Goal: Information Seeking & Learning: Learn about a topic

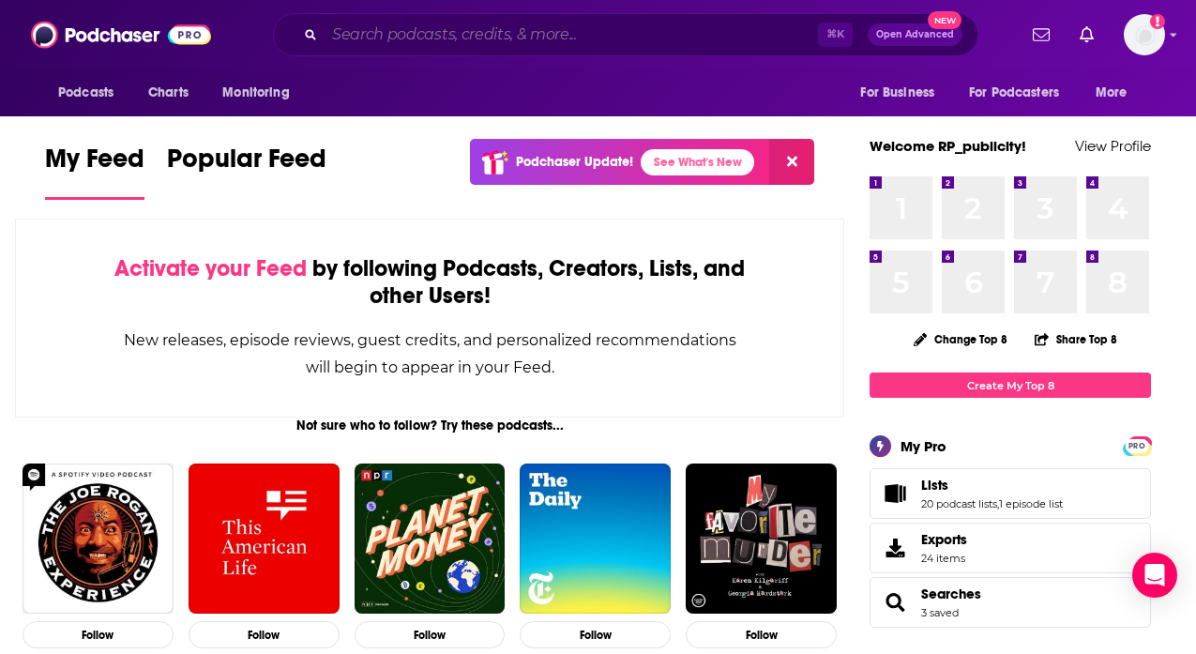
click at [549, 38] on input "Search podcasts, credits, & more..." at bounding box center [570, 35] width 493 height 30
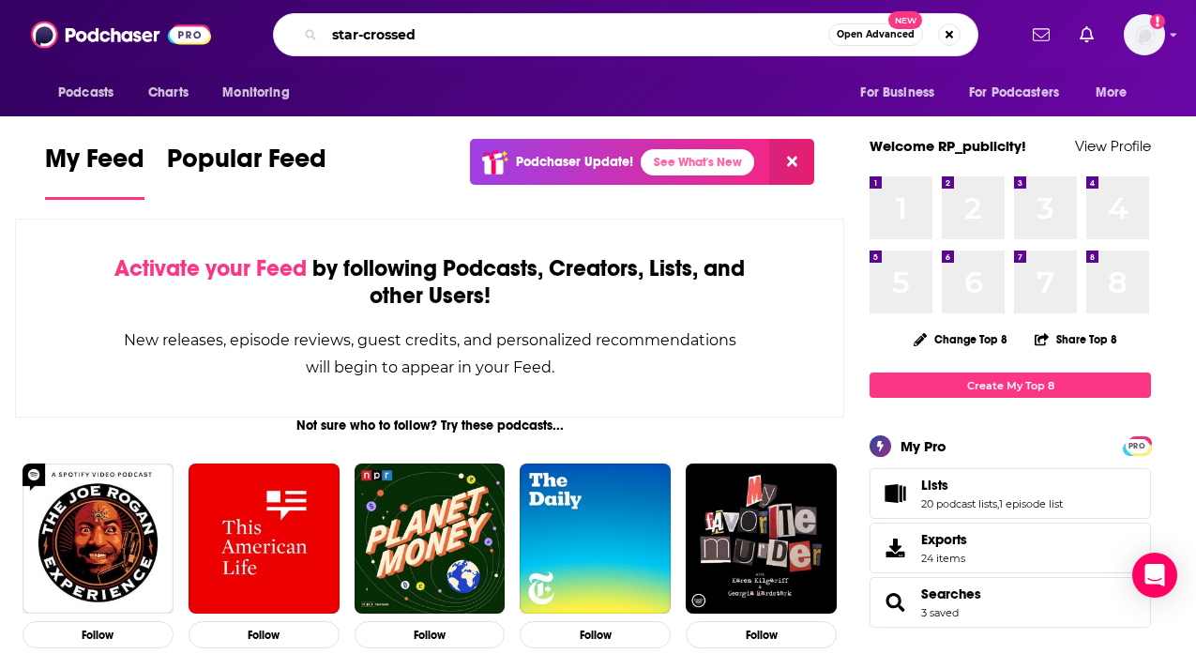
type input "star-crossed"
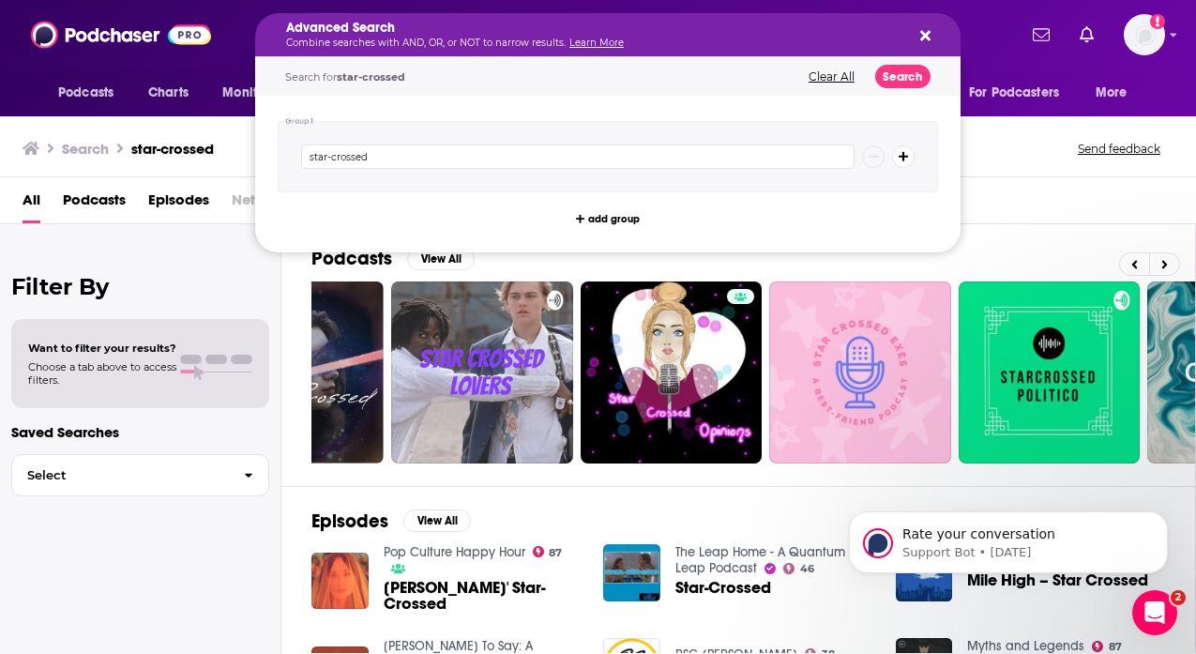
drag, startPoint x: 452, startPoint y: 35, endPoint x: 275, endPoint y: 34, distance: 177.2
click at [1045, 163] on div "Search star-crossed Send feedback" at bounding box center [598, 145] width 1196 height 65
click at [491, 156] on input "star-crossed" at bounding box center [577, 156] width 553 height 24
click at [1027, 198] on div "All Podcasts Episodes Networks Credits Lists" at bounding box center [602, 204] width 1158 height 38
drag, startPoint x: 445, startPoint y: 32, endPoint x: 359, endPoint y: 32, distance: 85.3
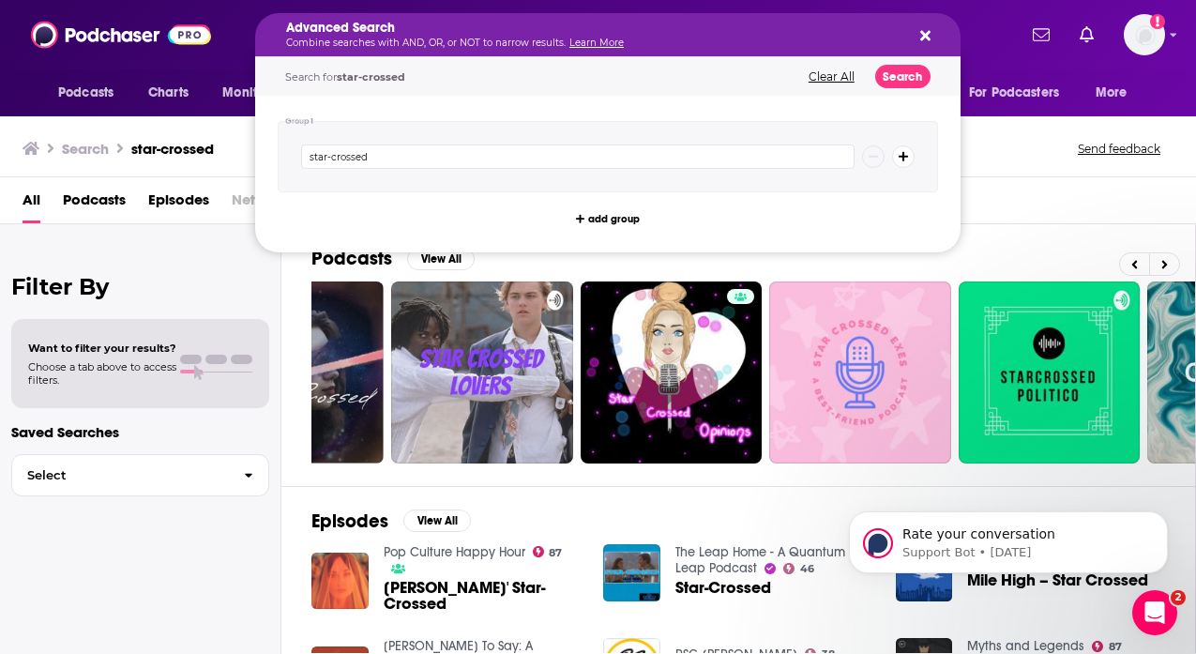
click at [359, 32] on h5 "Advanced Search" at bounding box center [592, 28] width 613 height 13
click at [357, 152] on input "star-crossed" at bounding box center [577, 156] width 553 height 24
click at [1054, 169] on div "Search star-crossed Send feedback" at bounding box center [598, 145] width 1196 height 65
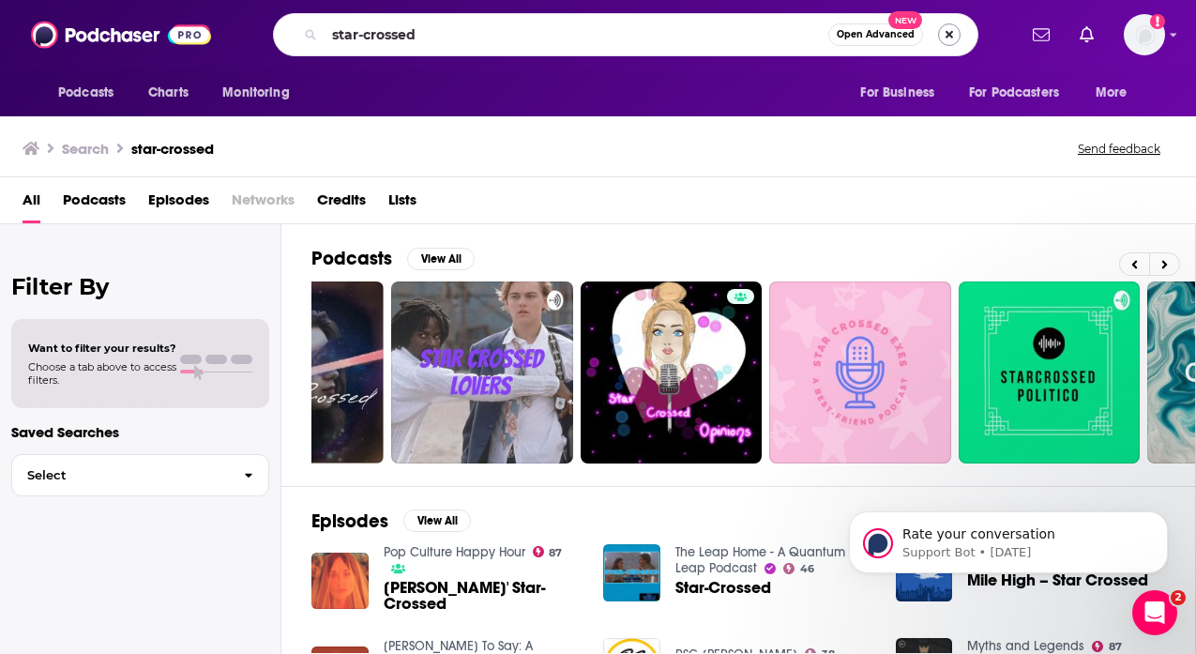
click at [954, 41] on button "Search podcasts, credits, & more..." at bounding box center [949, 34] width 23 height 23
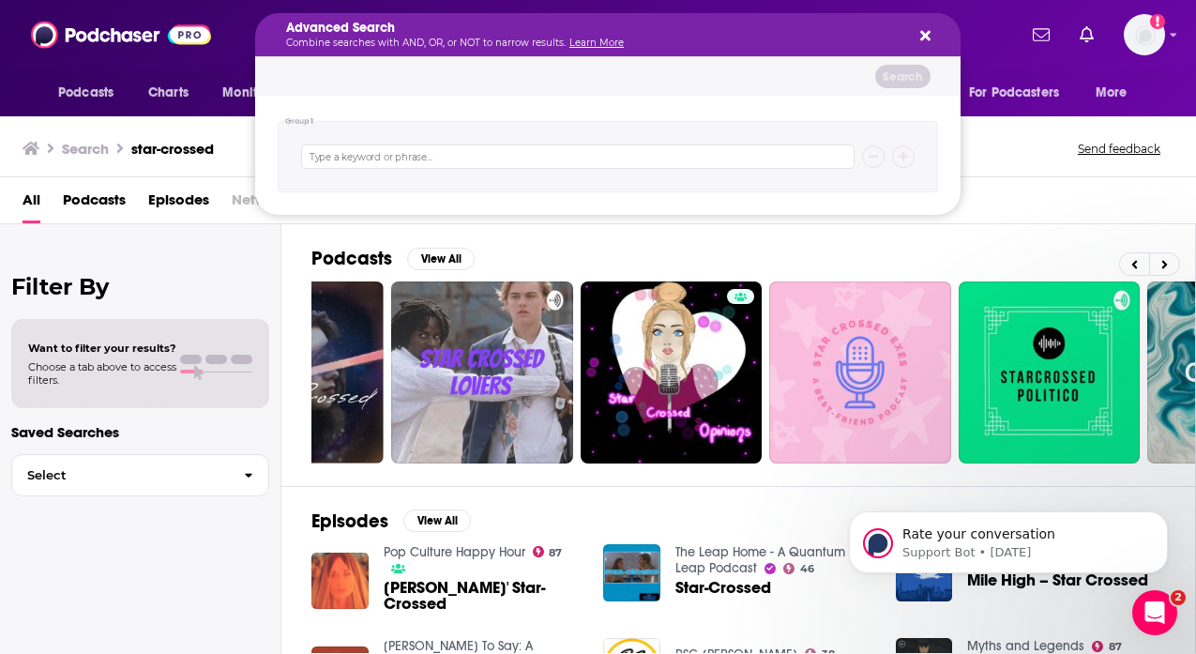
click at [954, 41] on div "Advanced Search Combine searches with AND, OR, or NOT to narrow results. Learn …" at bounding box center [607, 34] width 705 height 43
click at [929, 39] on div "Advanced Search Combine searches with AND, OR, or NOT to narrow results. Learn …" at bounding box center [607, 34] width 705 height 43
click at [914, 39] on button "Search podcasts, credits, & more..." at bounding box center [921, 34] width 15 height 15
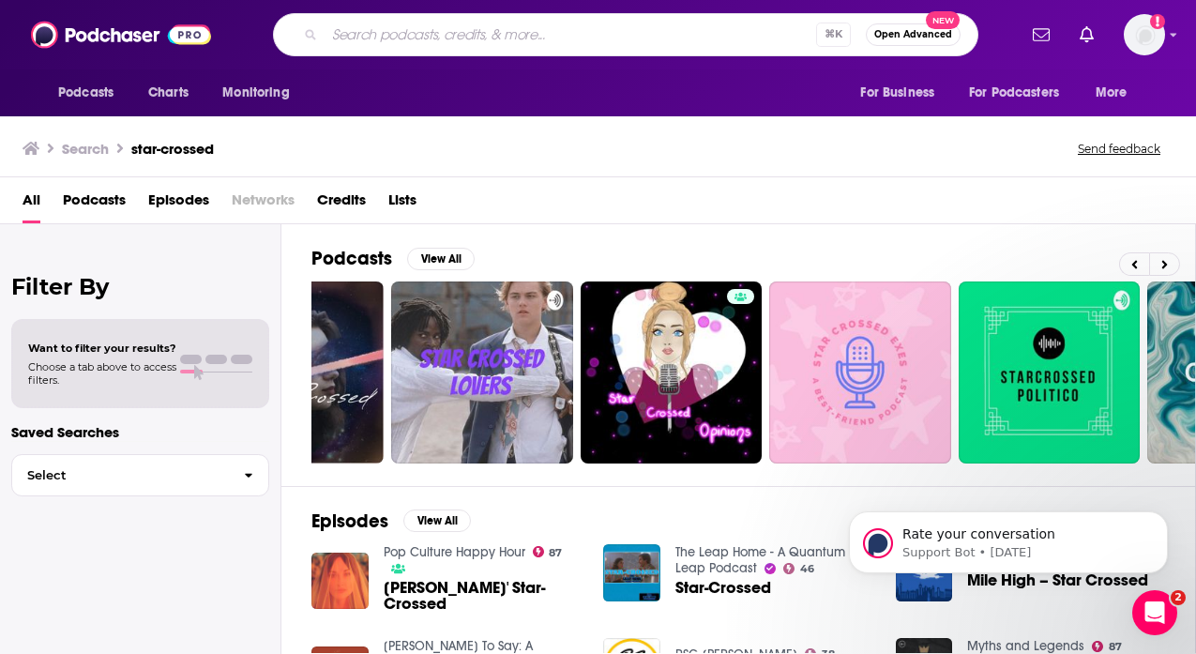
click at [336, 34] on input "Search podcasts, credits, & more..." at bounding box center [569, 35] width 491 height 30
type input "[PERSON_NAME]"
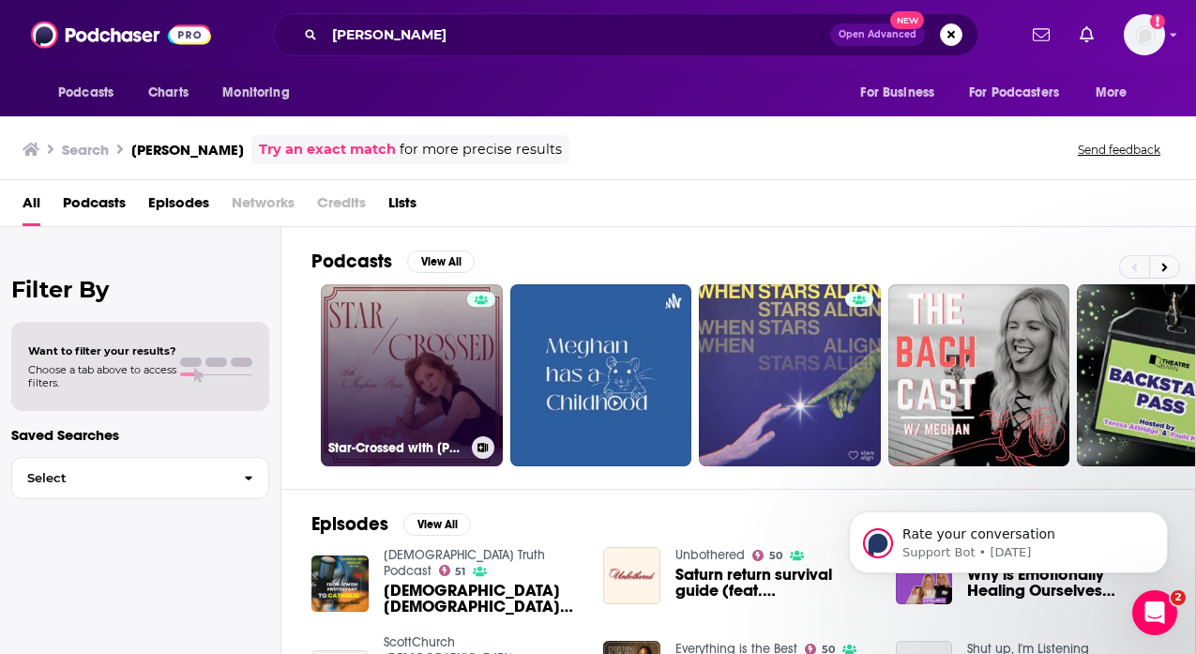
click at [450, 363] on link "Star-Crossed with [PERSON_NAME]" at bounding box center [412, 375] width 182 height 182
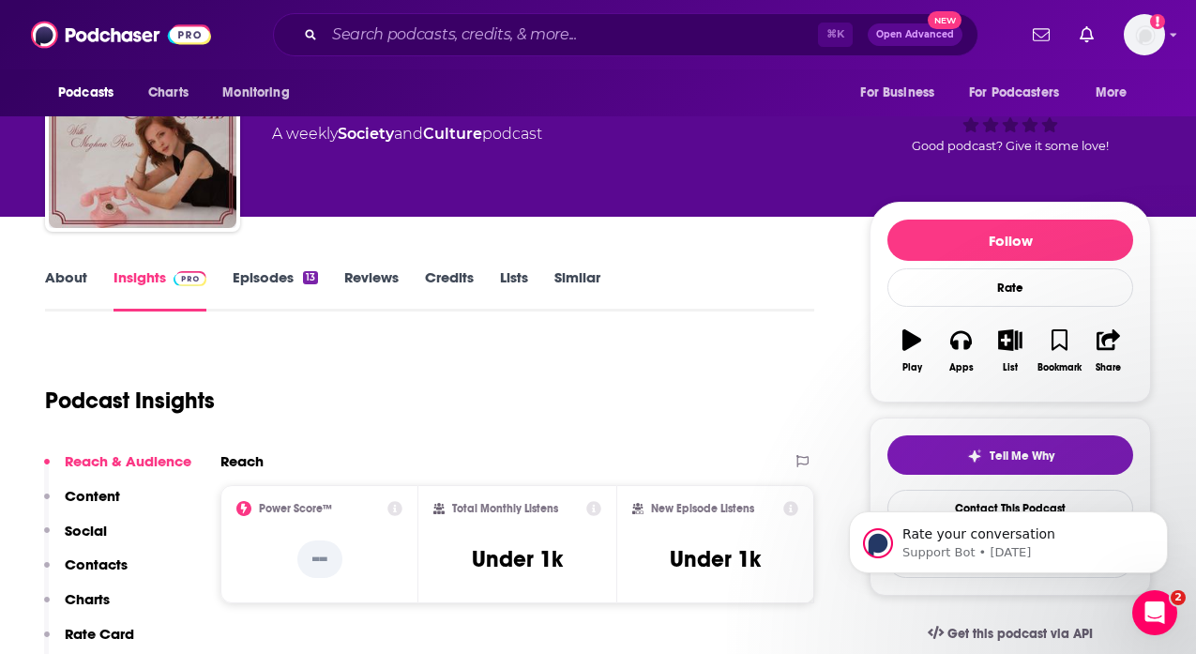
scroll to position [93, 0]
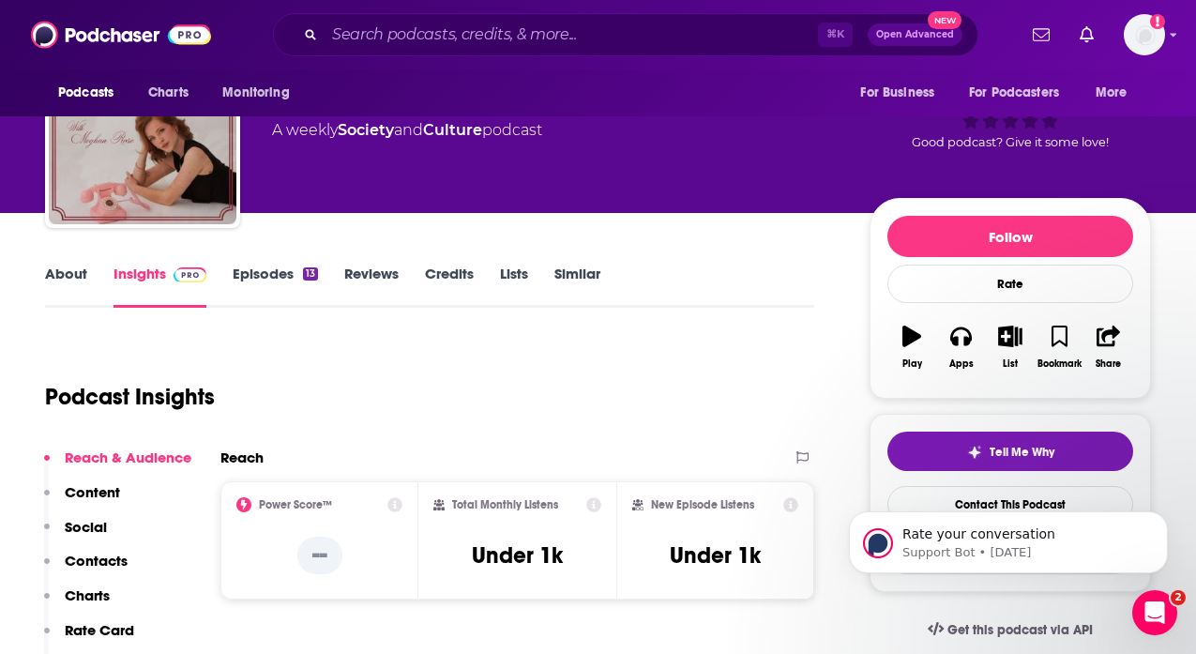
click at [266, 286] on link "Episodes 13" at bounding box center [275, 285] width 85 height 43
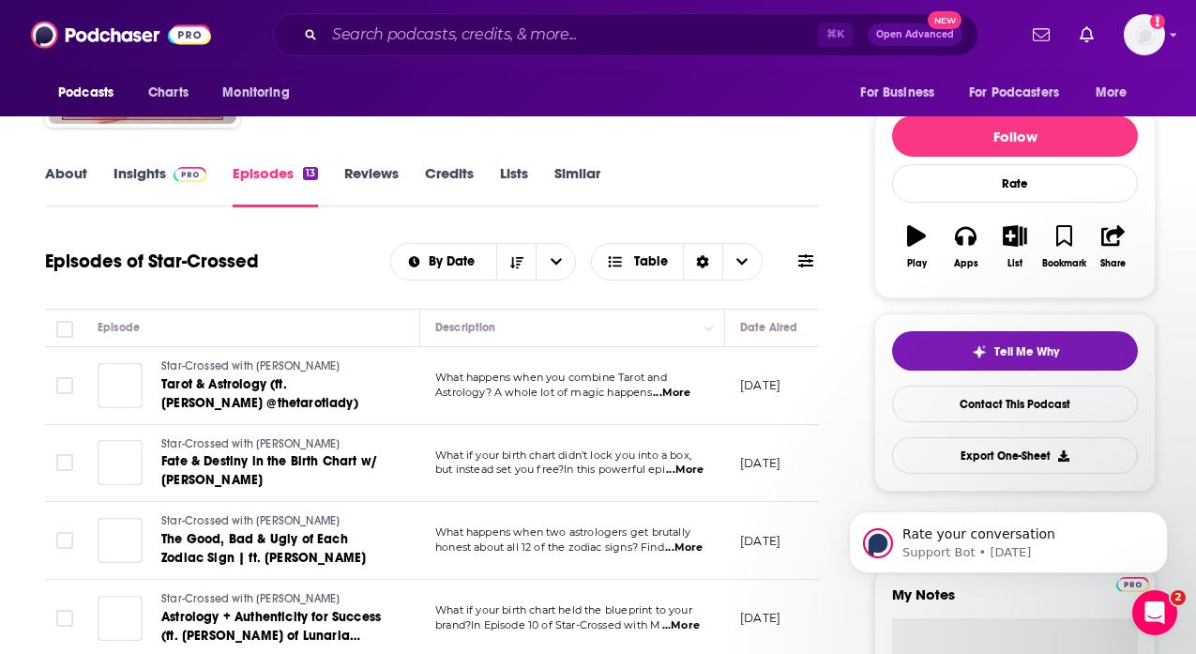
scroll to position [354, 0]
